Goal: Navigation & Orientation: Understand site structure

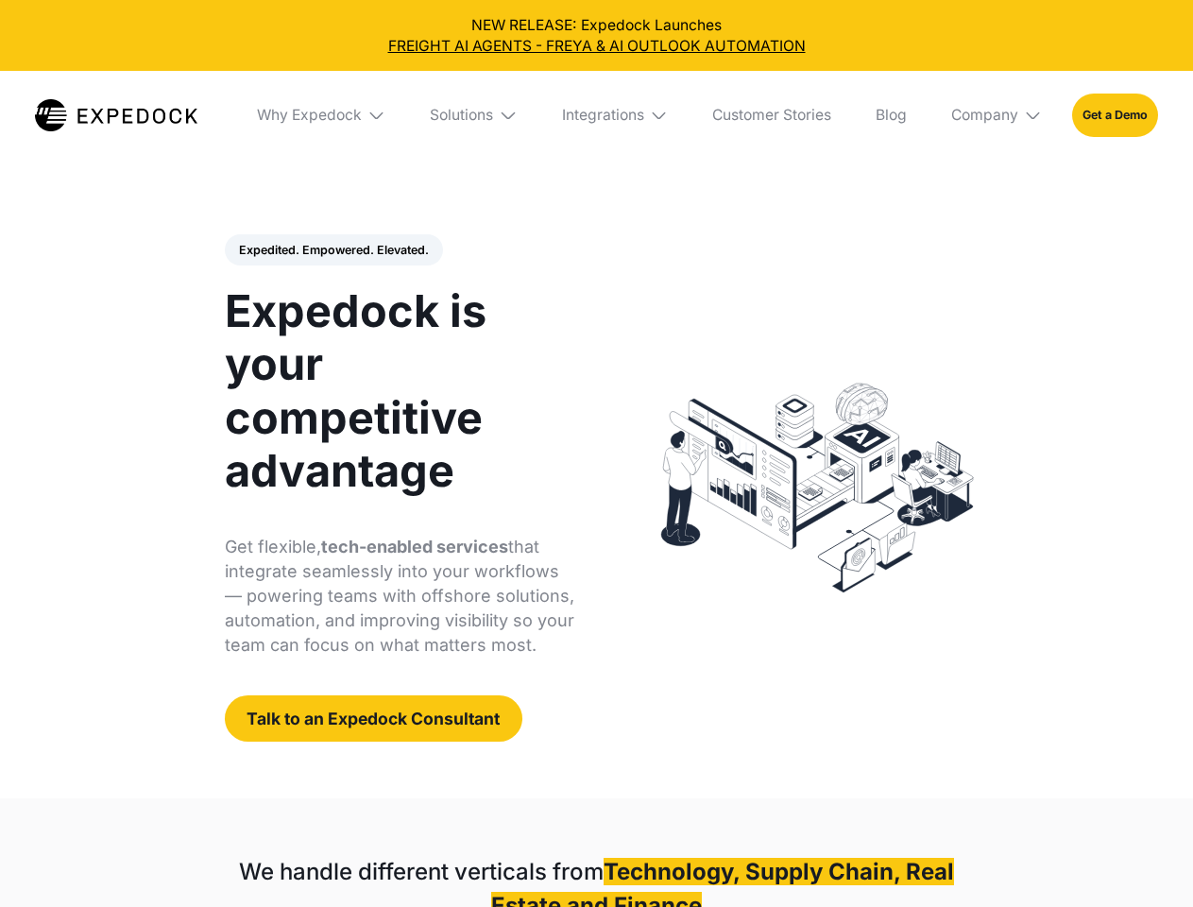
select select
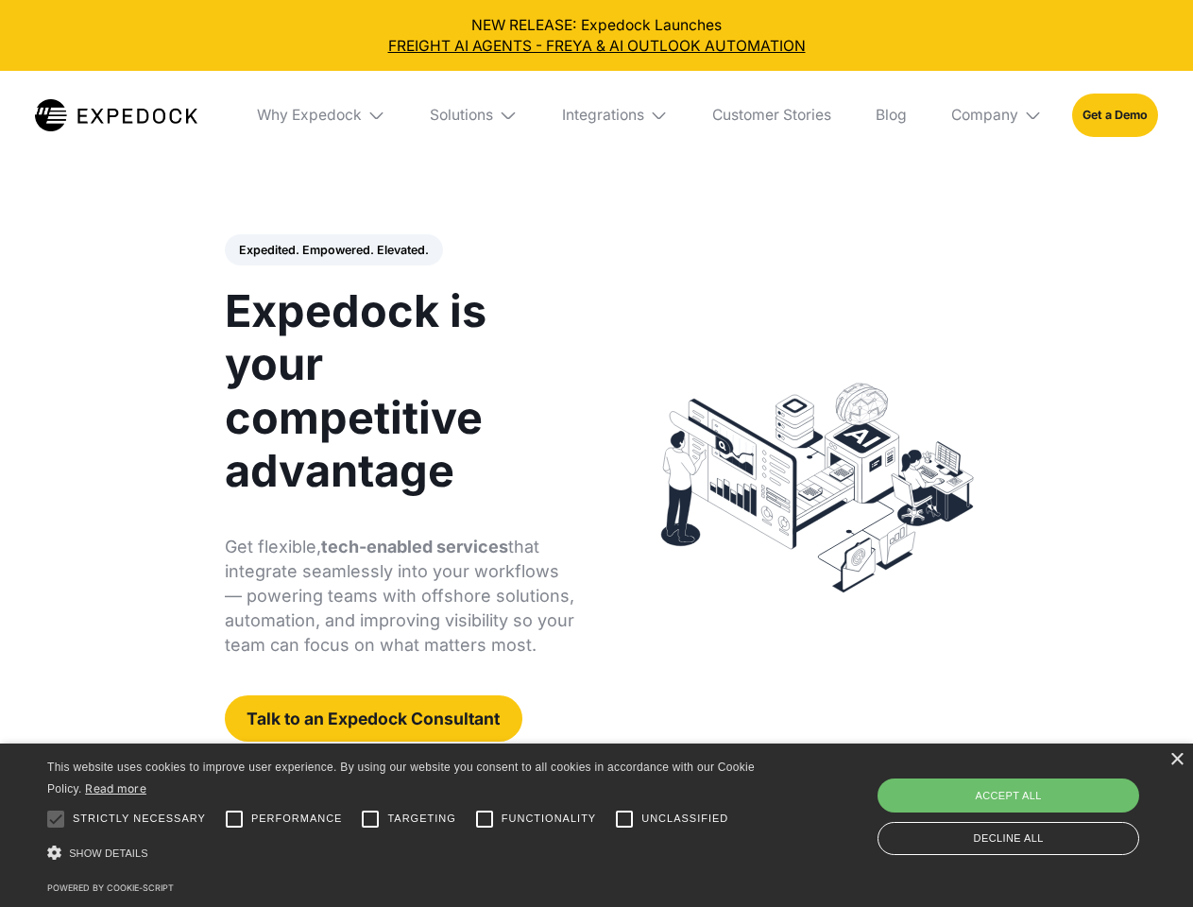
click at [596, 115] on div "Integrations" at bounding box center [603, 115] width 82 height 19
click at [322, 115] on div "Why Expedock" at bounding box center [293, 115] width 105 height 19
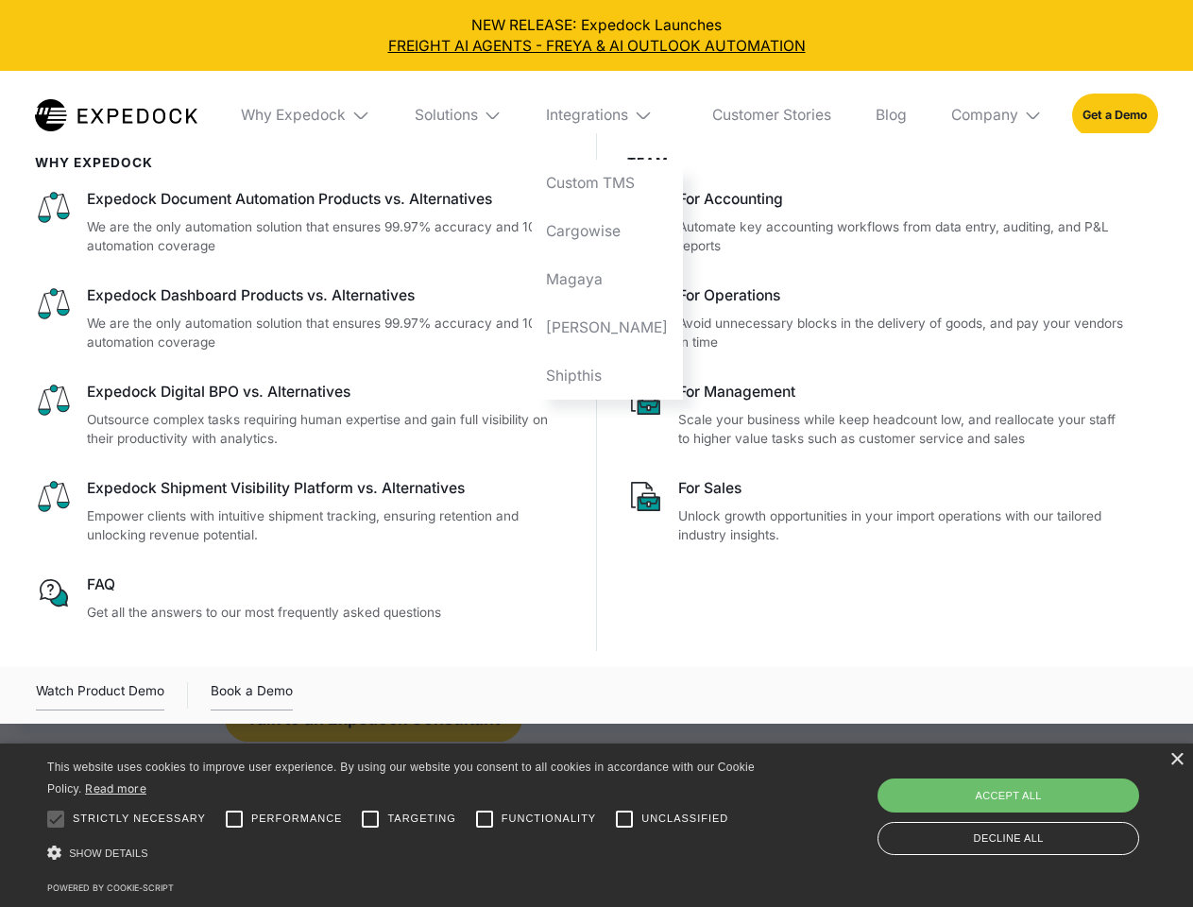
click at [475, 115] on div "Solutions" at bounding box center [446, 115] width 63 height 19
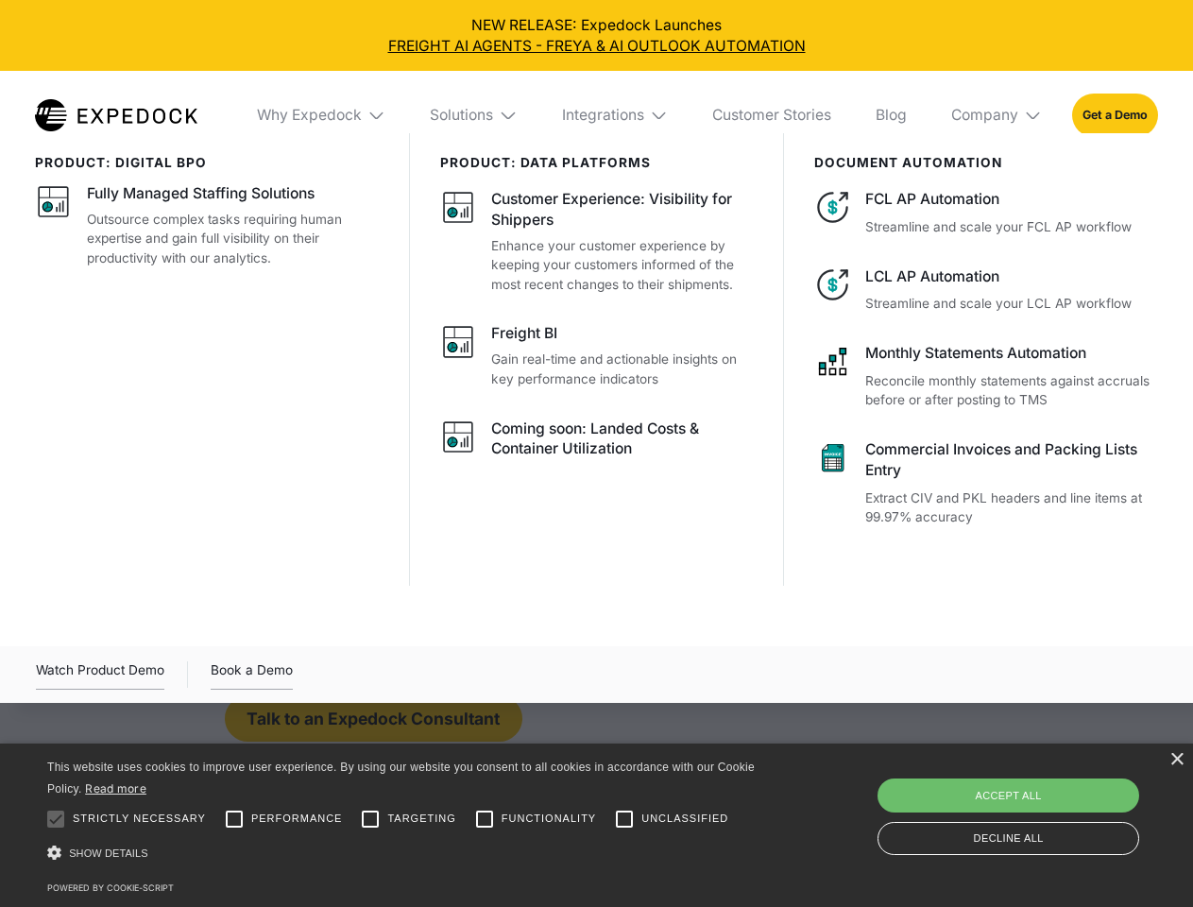
click at [616, 115] on div "Integrations" at bounding box center [603, 115] width 82 height 19
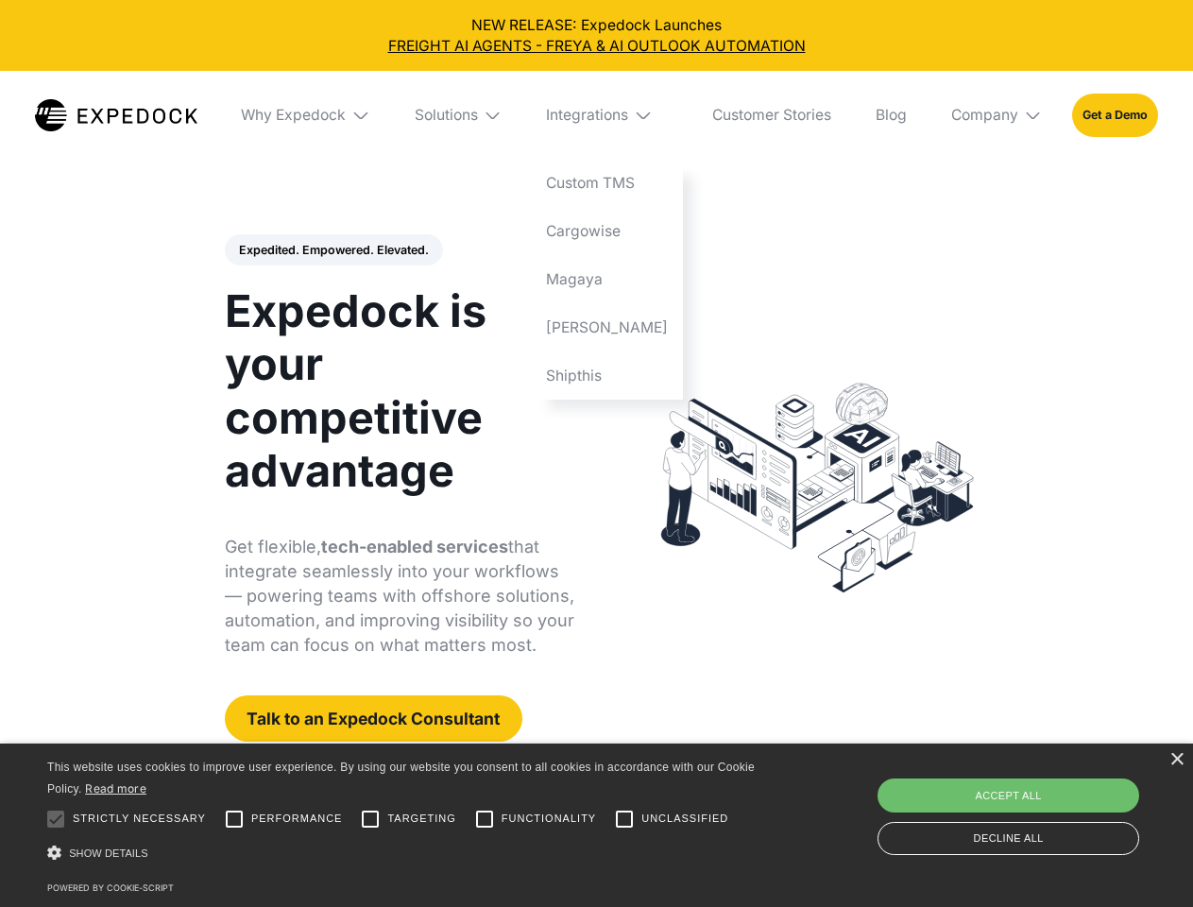
click at [998, 115] on div "Company" at bounding box center [984, 115] width 67 height 19
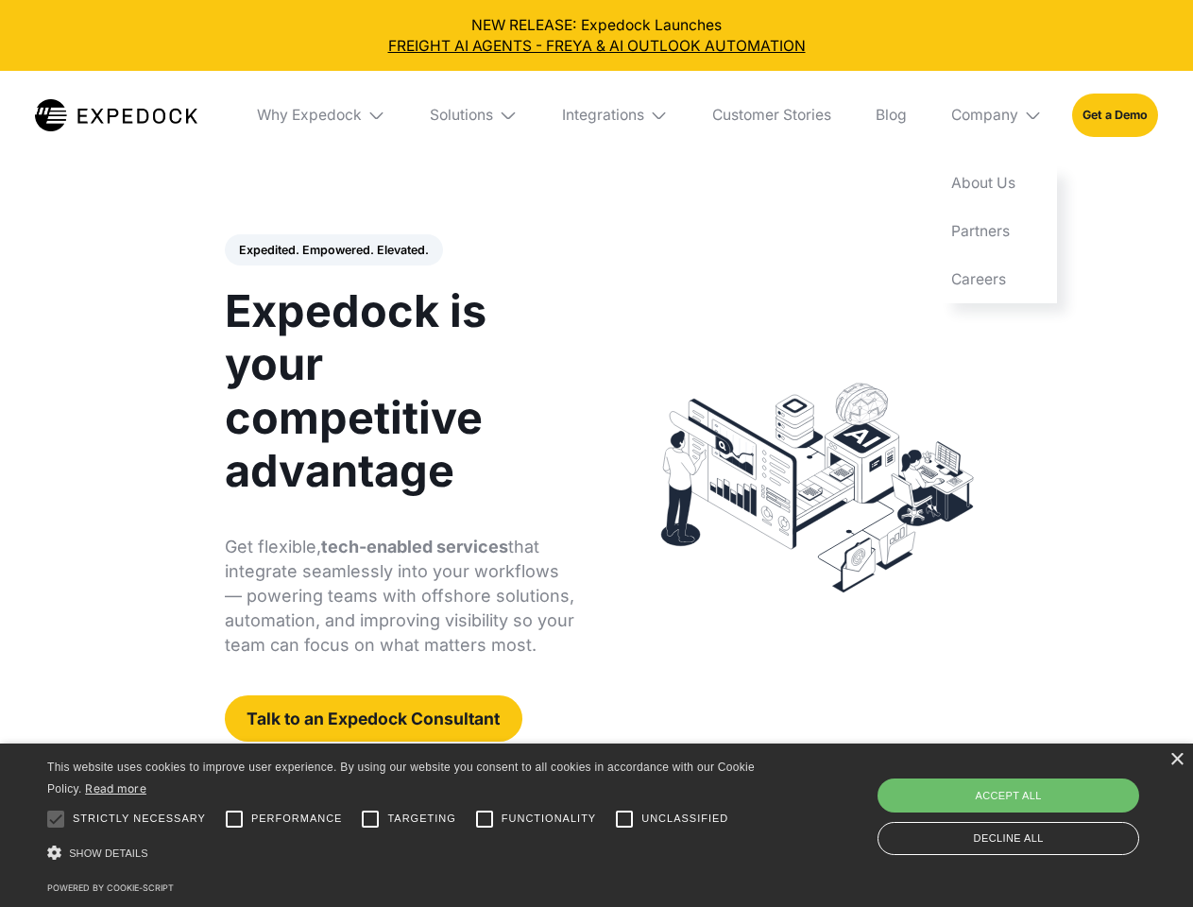
click at [333, 250] on div "Expedited. Empowered. Elevated. Automate Freight Document Extraction at 99.97% …" at bounding box center [400, 488] width 350 height 508
click at [56, 819] on div at bounding box center [56, 819] width 38 height 38
click at [234, 819] on input "Performance" at bounding box center [234, 819] width 38 height 38
checkbox input "true"
click at [370, 819] on input "Targeting" at bounding box center [370, 819] width 38 height 38
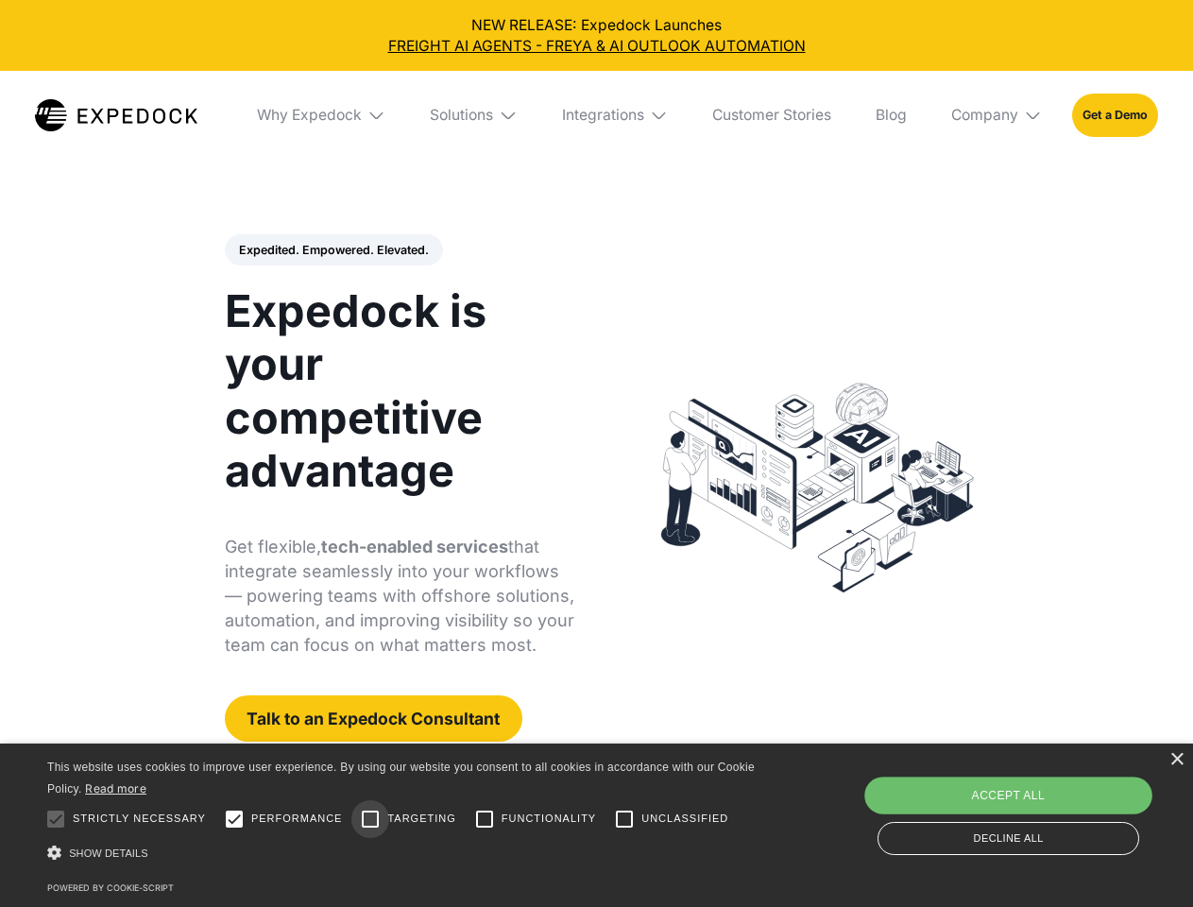
checkbox input "true"
click at [485, 819] on input "Functionality" at bounding box center [485, 819] width 38 height 38
checkbox input "true"
